Goal: Find specific page/section: Find specific page/section

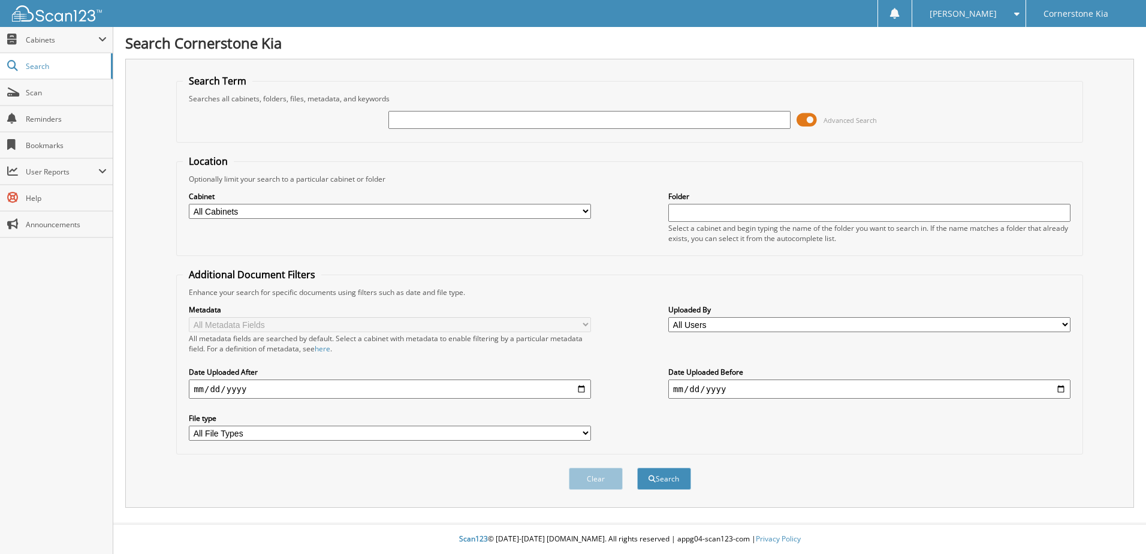
click at [703, 119] on input "text" at bounding box center [590, 120] width 402 height 18
type input "L"
type input "K48511"
click at [637, 468] on button "Search" at bounding box center [664, 479] width 54 height 22
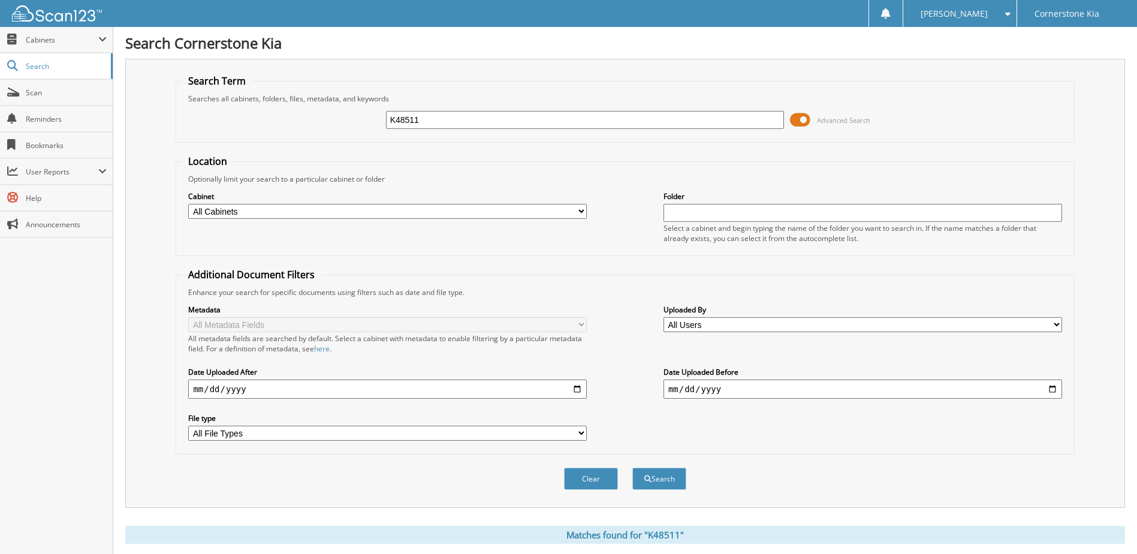
click at [639, 535] on div "Matches found for "K48511"" at bounding box center [625, 535] width 1000 height 18
click at [674, 535] on div "Matches found for "K48511"" at bounding box center [625, 535] width 1000 height 18
click at [25, 37] on span "Cabinets" at bounding box center [56, 40] width 113 height 26
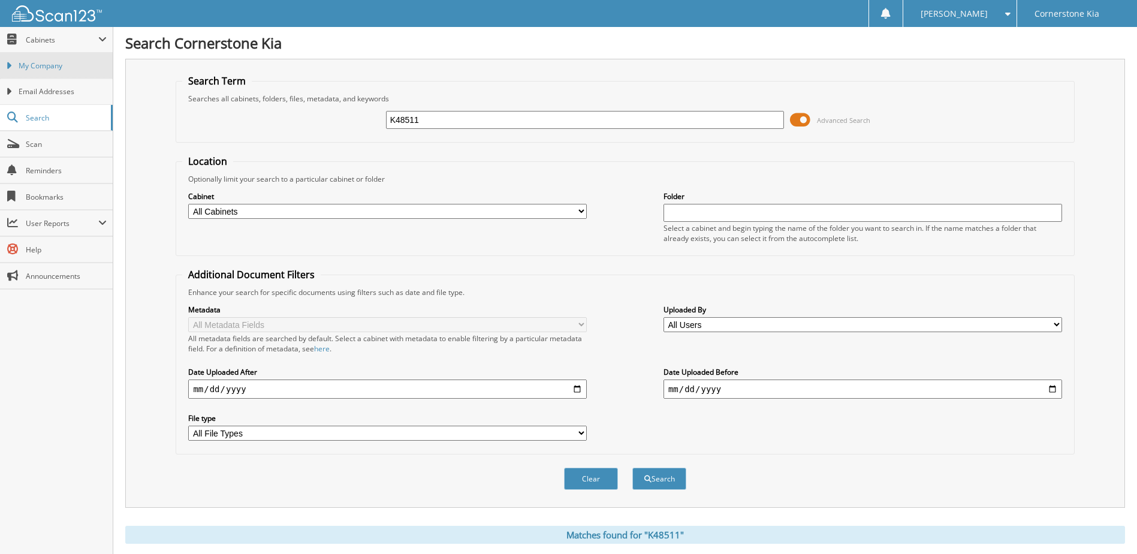
click at [35, 71] on link "My Company" at bounding box center [56, 66] width 113 height 26
